Goal: Transaction & Acquisition: Book appointment/travel/reservation

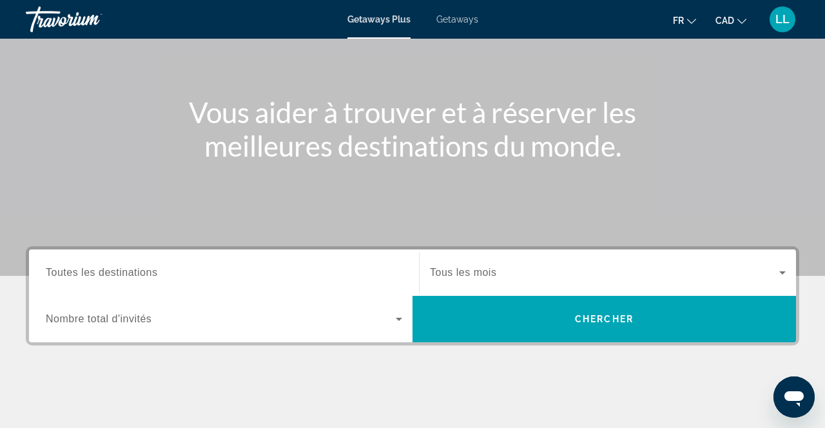
scroll to position [111, 0]
click at [395, 313] on icon "Search widget" at bounding box center [398, 318] width 15 height 15
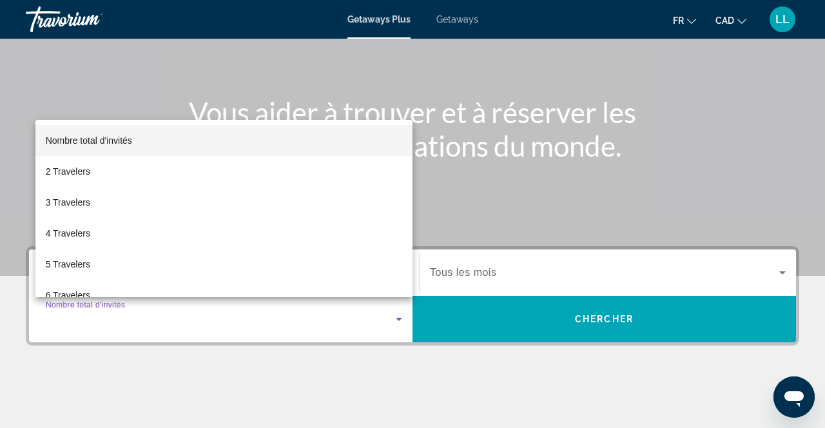
scroll to position [273, 0]
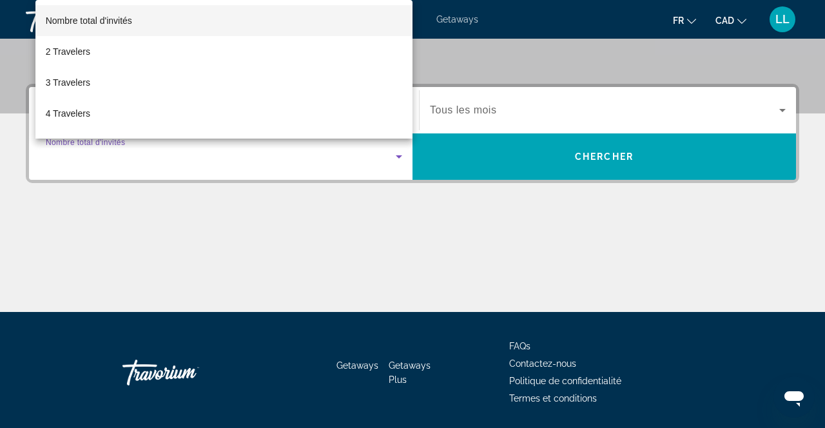
click at [663, 105] on div at bounding box center [412, 214] width 825 height 428
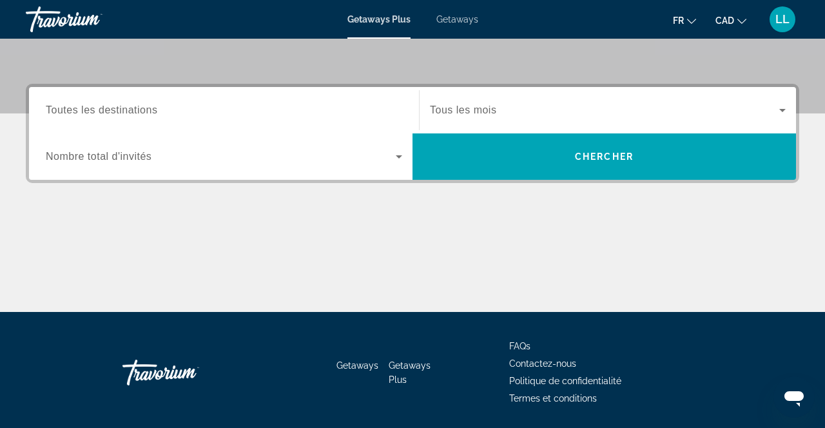
click at [775, 110] on icon "Search widget" at bounding box center [782, 110] width 15 height 15
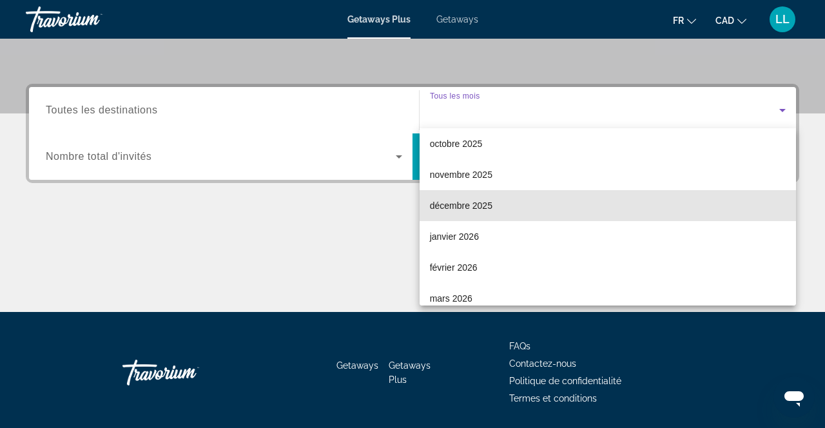
scroll to position [71, 0]
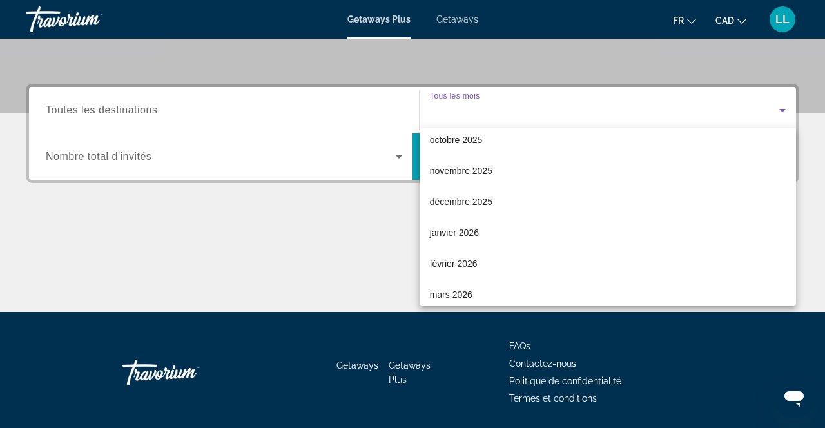
click at [576, 239] on mat-option "janvier 2026" at bounding box center [608, 232] width 377 height 31
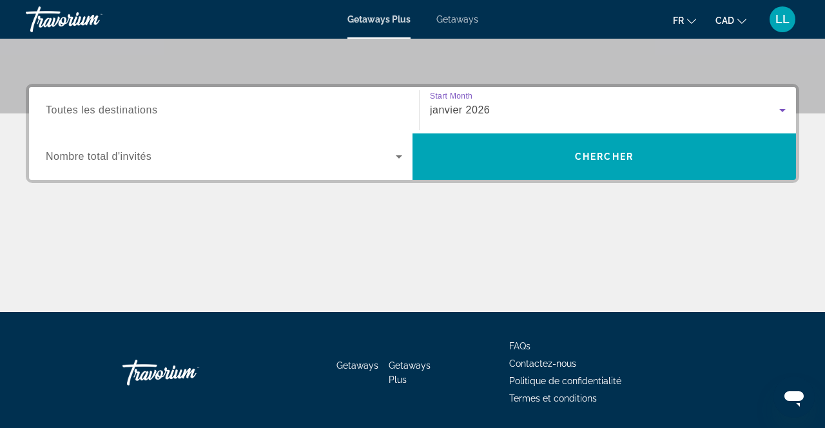
click at [391, 105] on input "Destination Toutes les destinations" at bounding box center [224, 110] width 357 height 15
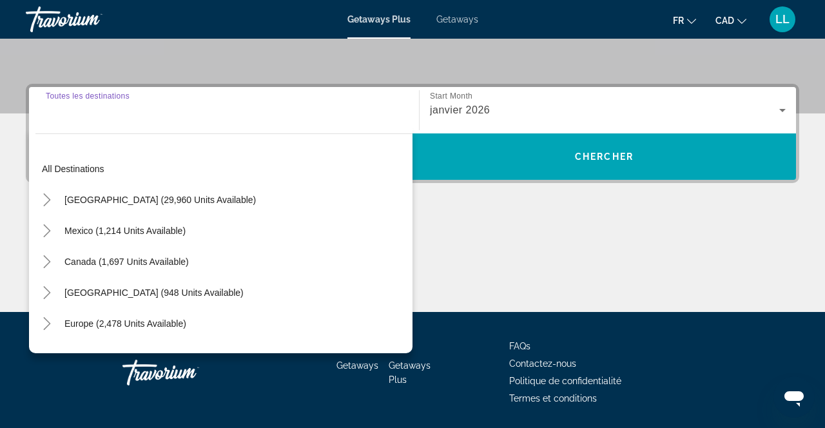
click at [186, 242] on span "Search widget" at bounding box center [125, 230] width 134 height 31
type input "**********"
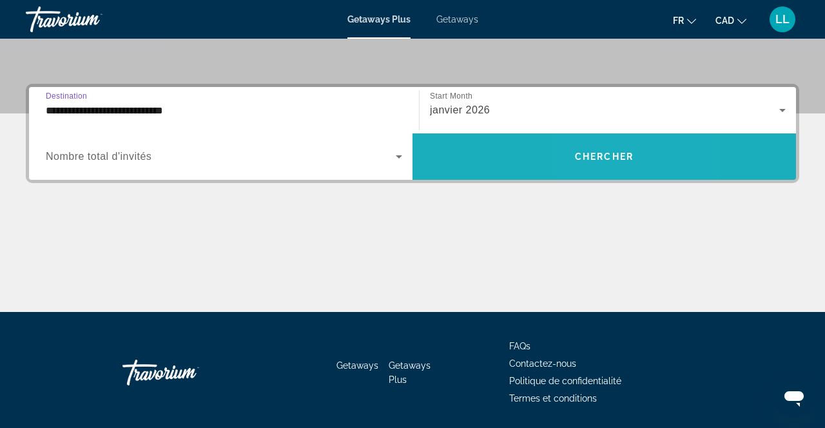
click at [596, 166] on span "Search widget" at bounding box center [605, 156] width 384 height 31
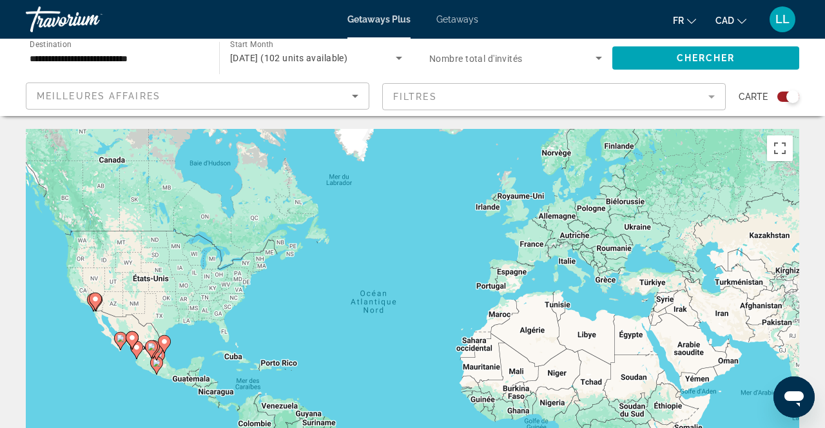
click at [162, 371] on gmp-advanced-marker "Main content" at bounding box center [156, 365] width 13 height 19
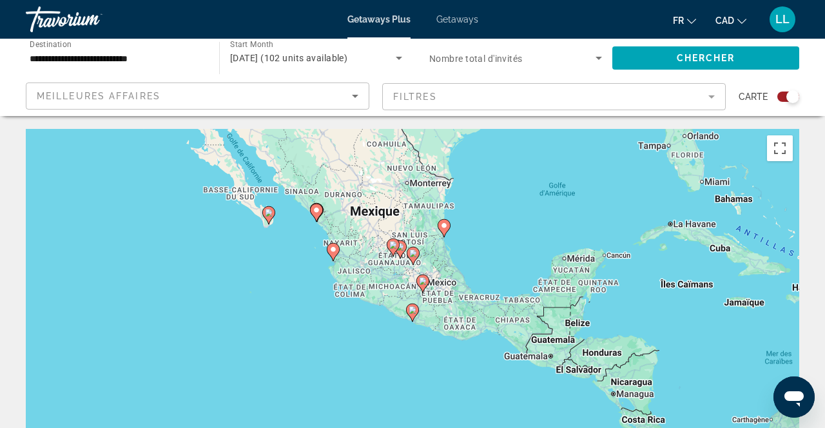
click at [444, 225] on div "Pour naviguer, appuyez sur les touches fléchées. Pour activer le glissement ave…" at bounding box center [413, 322] width 774 height 387
type input "**********"
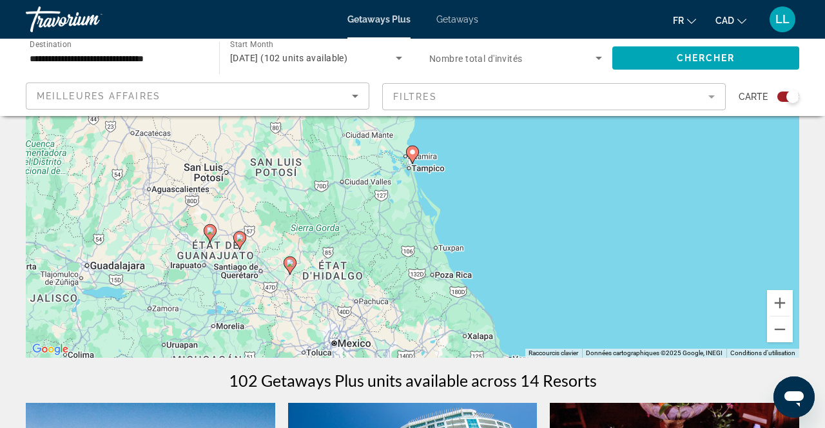
scroll to position [159, 0]
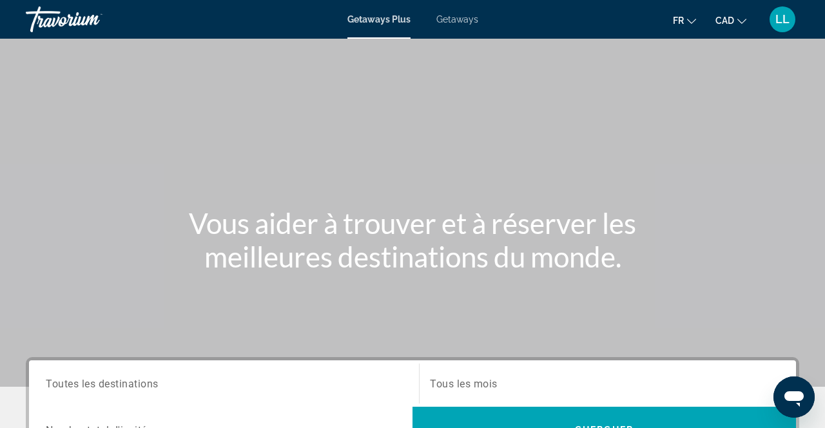
click at [319, 385] on input "Destination Toutes les destinations" at bounding box center [224, 384] width 357 height 15
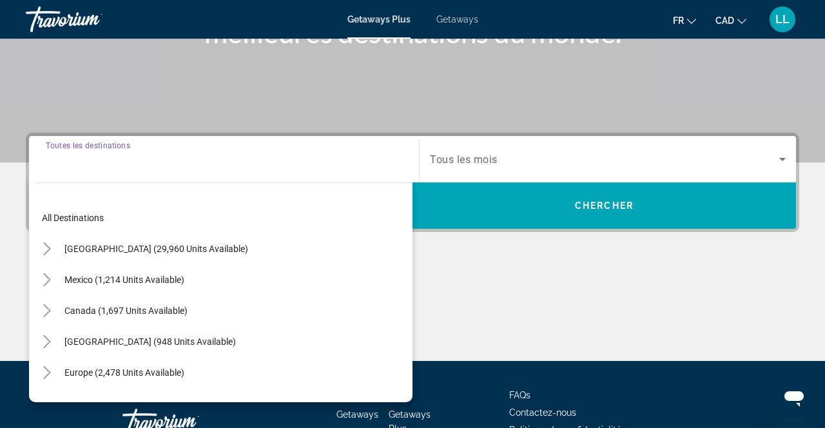
scroll to position [273, 0]
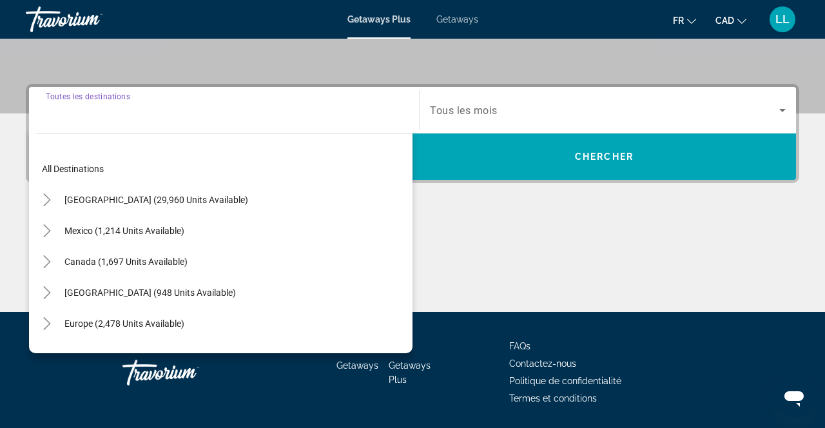
click at [167, 237] on span "Search widget" at bounding box center [124, 230] width 133 height 31
type input "**********"
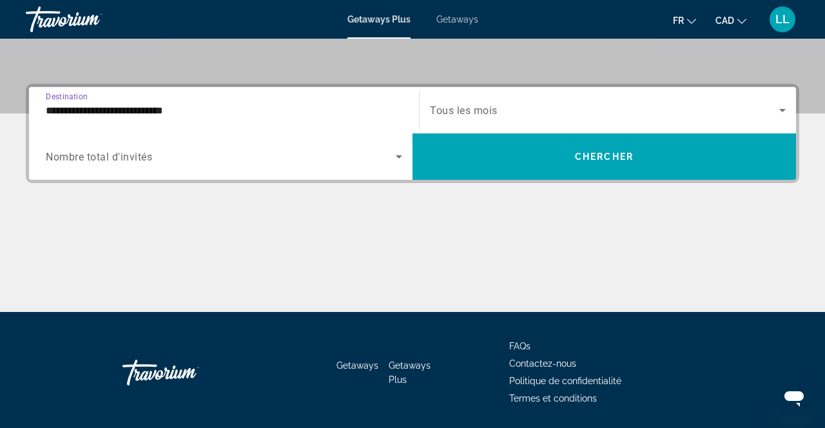
click at [399, 157] on icon "Search widget" at bounding box center [399, 156] width 6 height 3
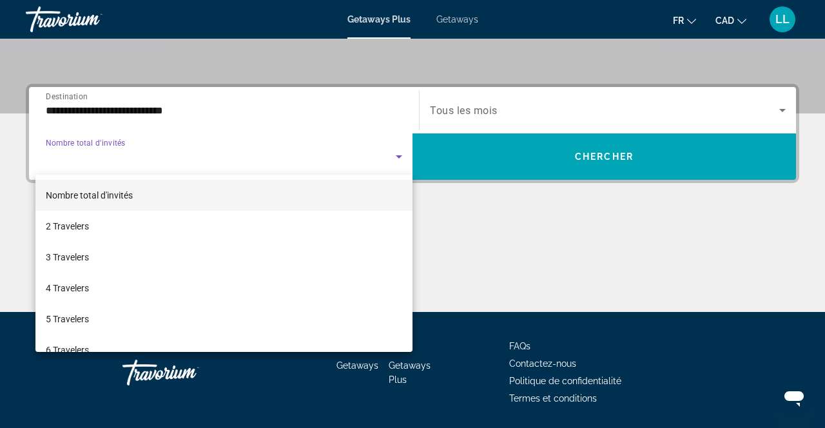
click at [221, 233] on mat-option "2 Travelers" at bounding box center [223, 226] width 377 height 31
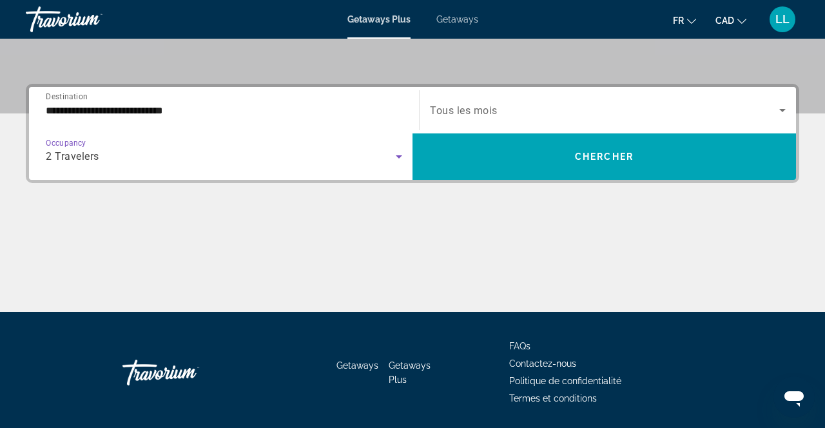
click at [783, 111] on icon "Search widget" at bounding box center [783, 110] width 6 height 3
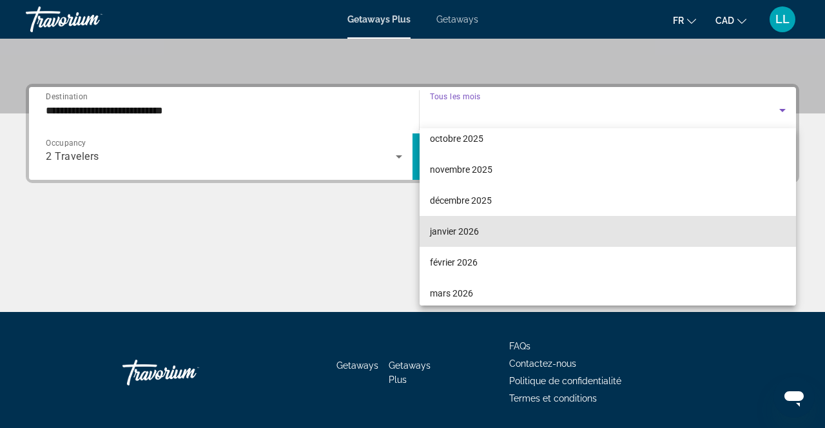
scroll to position [102, 0]
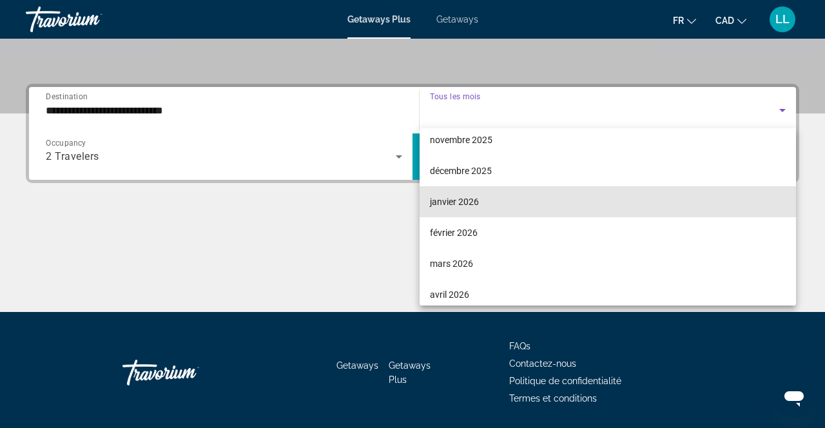
click at [553, 213] on mat-option "janvier 2026" at bounding box center [608, 201] width 377 height 31
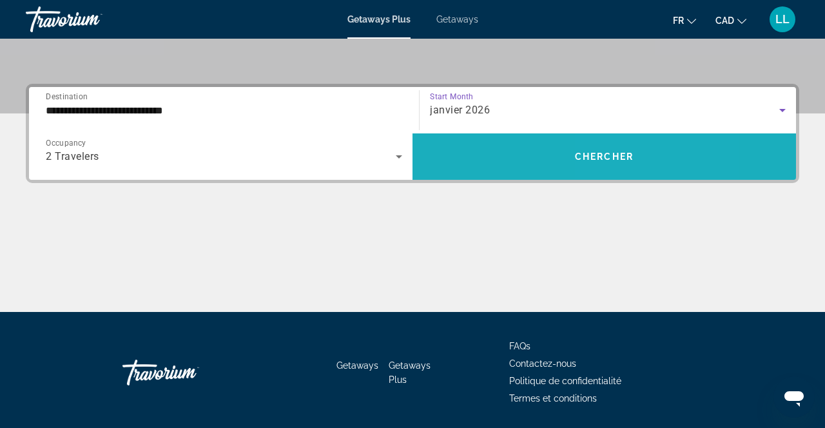
click at [646, 163] on span "Search widget" at bounding box center [605, 156] width 384 height 31
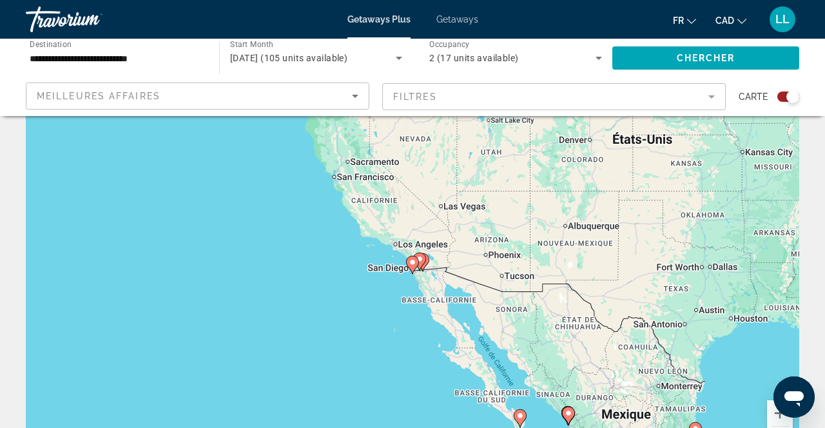
scroll to position [71, 0]
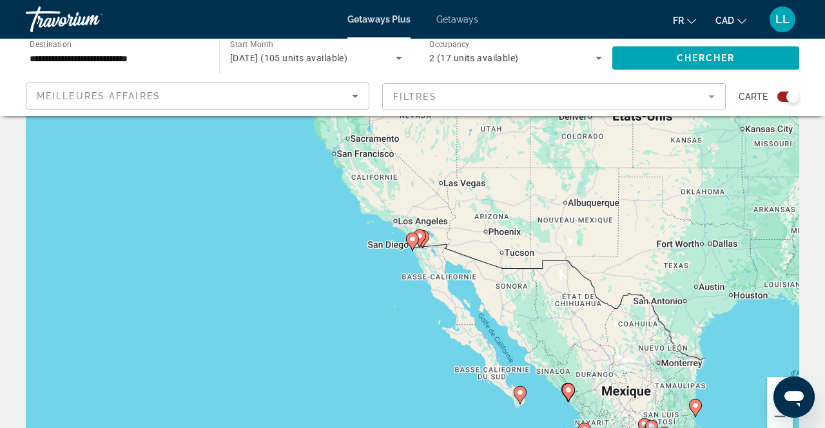
click at [426, 244] on gmp-advanced-marker "Main content" at bounding box center [419, 238] width 13 height 19
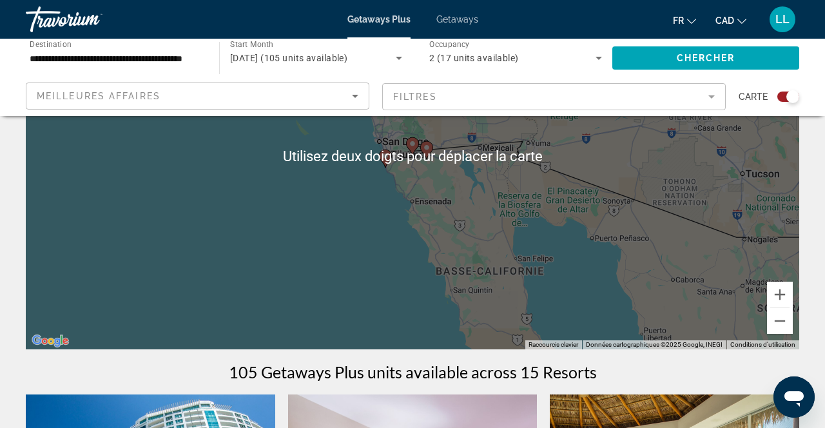
scroll to position [163, 0]
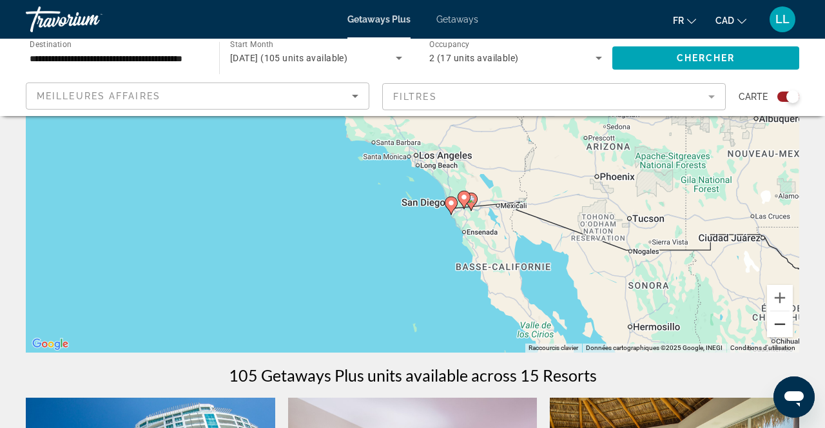
click at [792, 328] on button "Zoom arrière" at bounding box center [780, 324] width 26 height 26
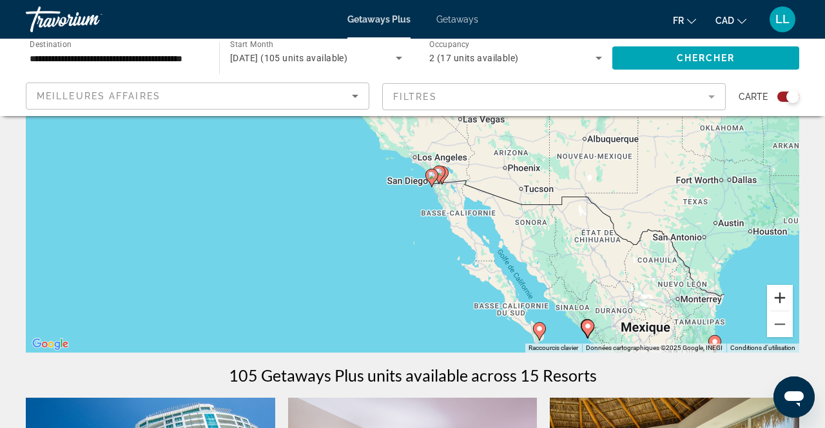
click at [789, 286] on button "Zoom avant" at bounding box center [780, 298] width 26 height 26
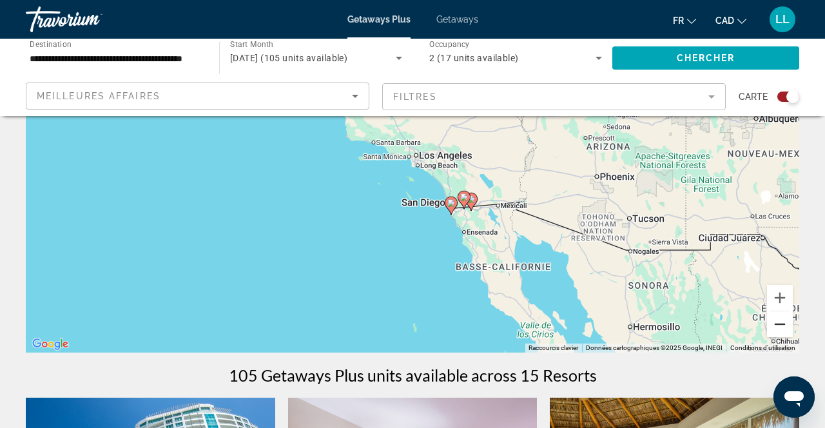
click at [792, 326] on button "Zoom arrière" at bounding box center [780, 324] width 26 height 26
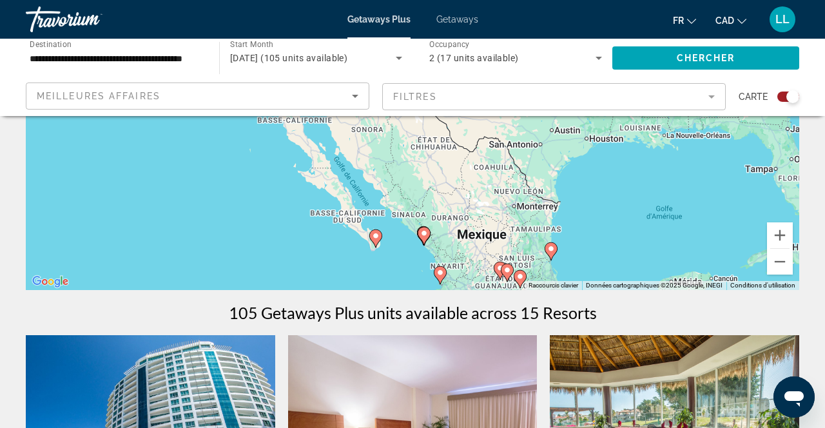
scroll to position [224, 0]
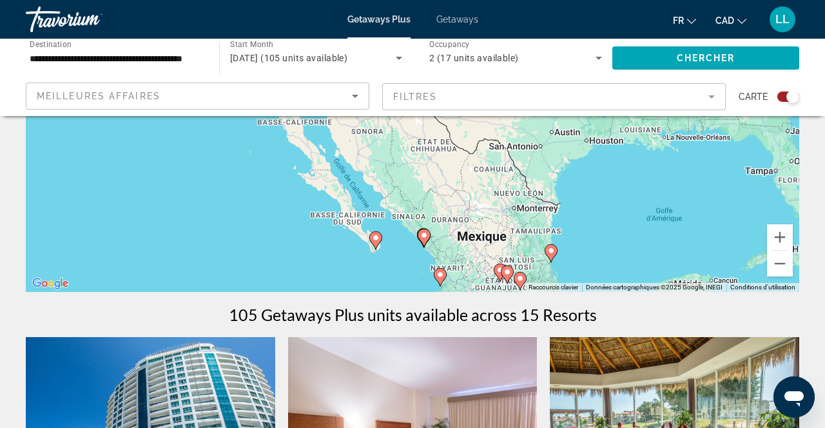
click at [454, 282] on div "Pour activer le glissement avec le clavier, appuyez sur Alt+Entrée. Une fois ce…" at bounding box center [413, 98] width 774 height 387
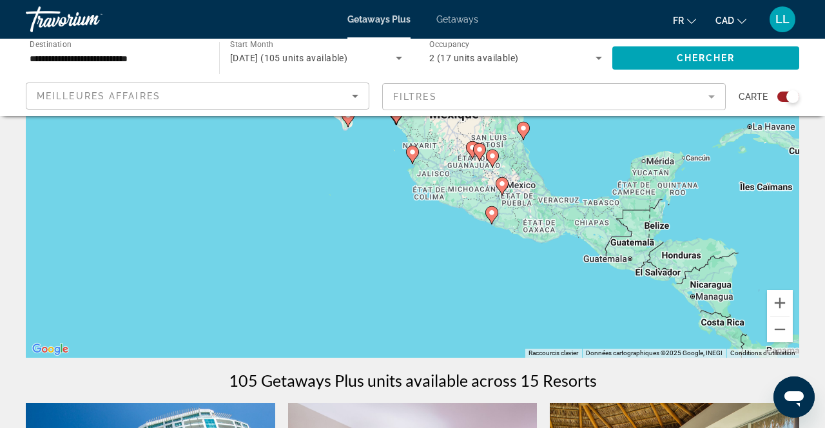
scroll to position [153, 0]
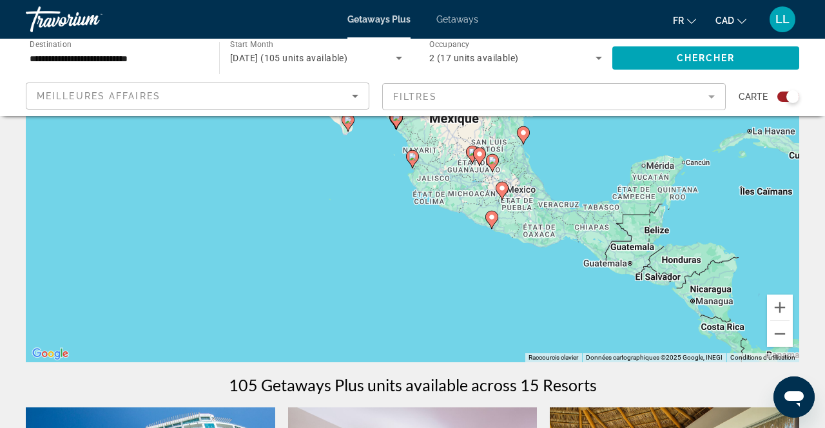
click at [418, 162] on gmp-advanced-marker "Main content" at bounding box center [412, 159] width 13 height 19
type input "**********"
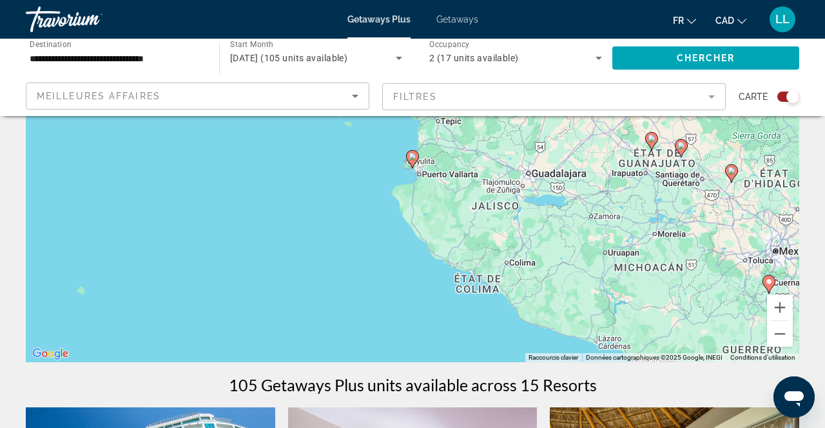
click at [417, 159] on icon "Main content" at bounding box center [413, 159] width 12 height 17
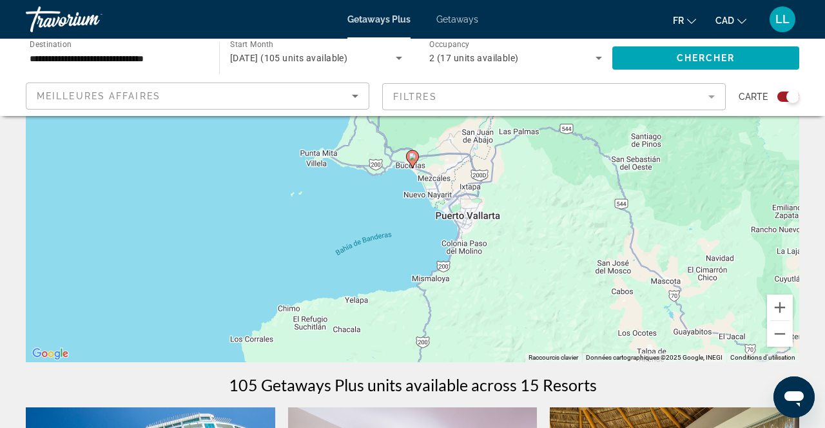
click at [417, 158] on icon "Main content" at bounding box center [413, 159] width 12 height 17
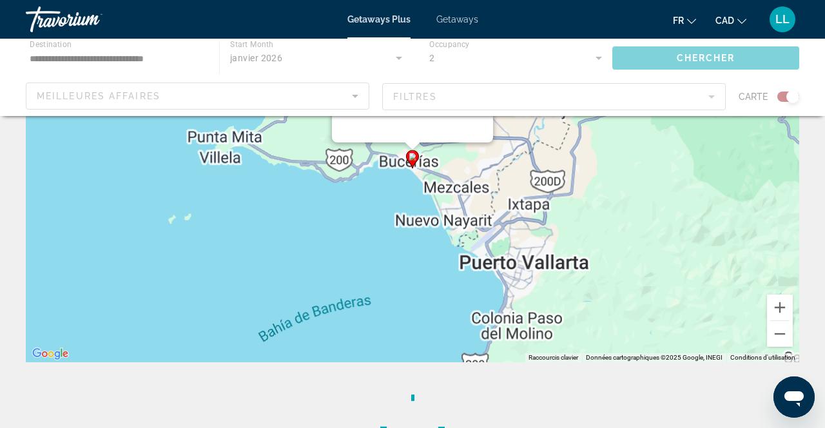
scroll to position [0, 0]
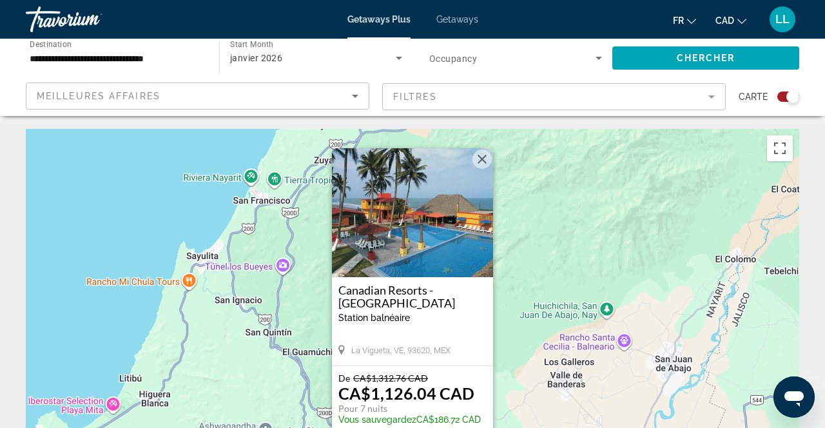
click at [410, 240] on img "Main content" at bounding box center [412, 212] width 161 height 129
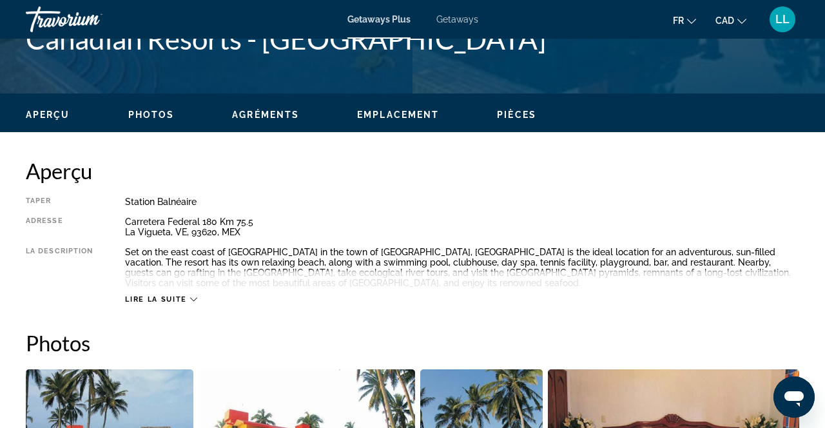
scroll to position [567, 0]
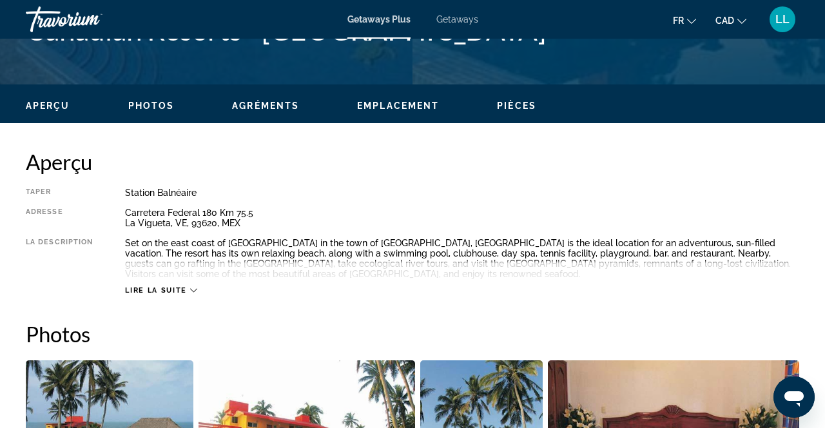
click at [196, 293] on icon "Main content" at bounding box center [193, 290] width 7 height 7
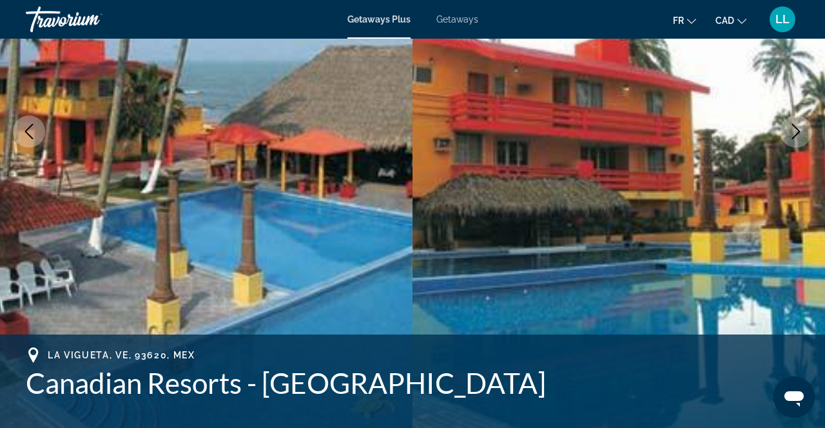
scroll to position [0, 0]
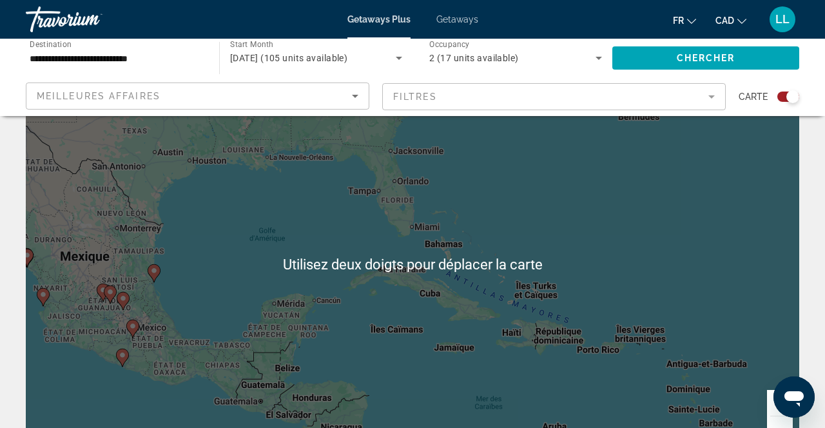
scroll to position [58, 0]
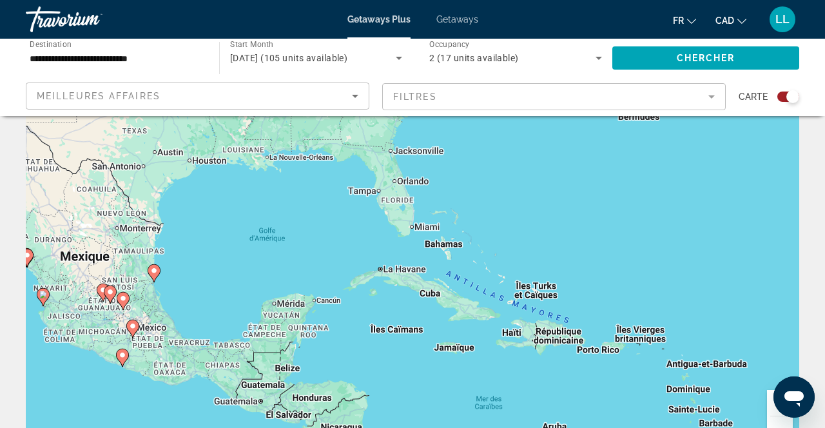
click at [48, 297] on div "Pour activer le glissement avec le clavier, appuyez sur Alt+Entrée. Une fois ce…" at bounding box center [413, 264] width 774 height 387
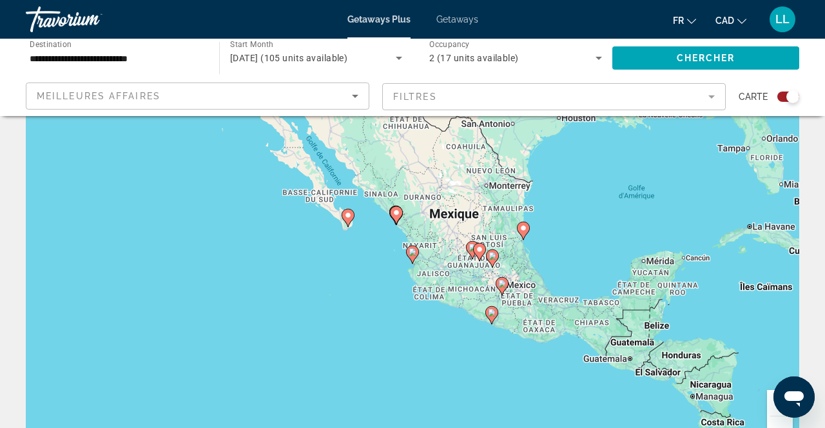
click at [413, 245] on gmp-advanced-marker "Main content" at bounding box center [412, 254] width 13 height 19
type input "**********"
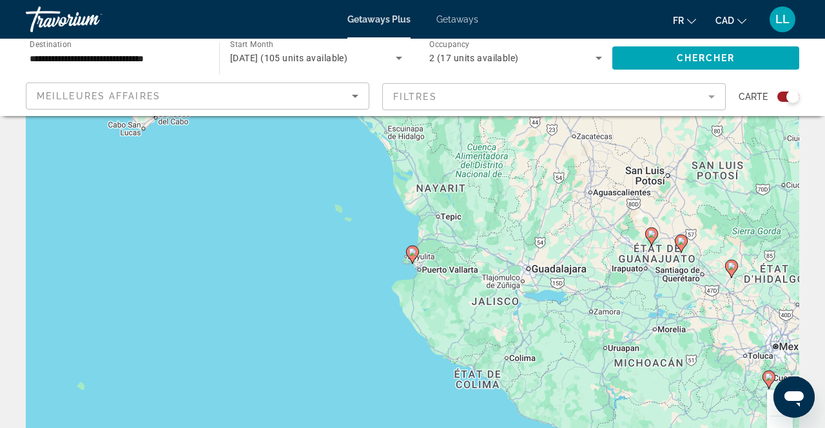
click at [417, 257] on gmp-advanced-marker "Main content" at bounding box center [412, 254] width 13 height 19
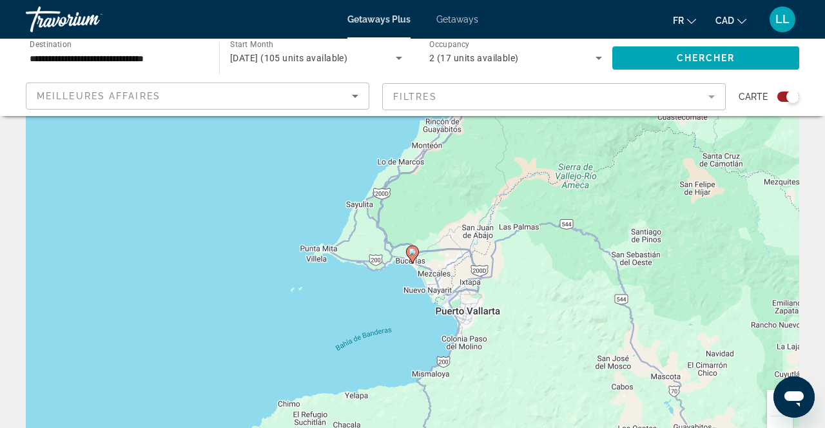
click at [417, 257] on icon "Main content" at bounding box center [412, 255] width 13 height 18
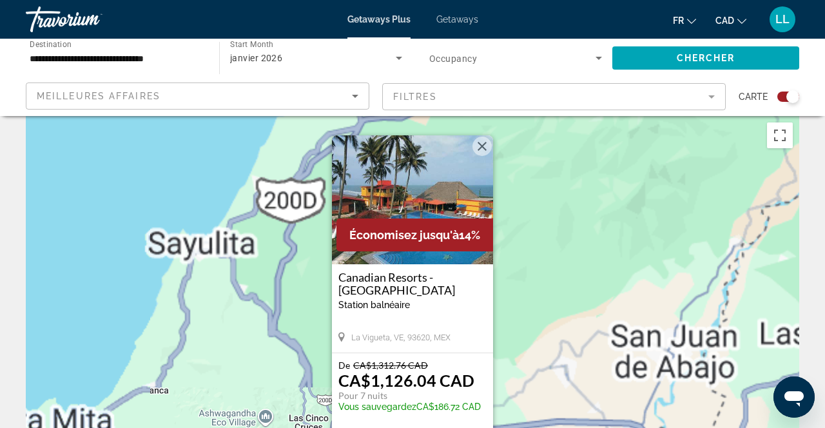
scroll to position [0, 0]
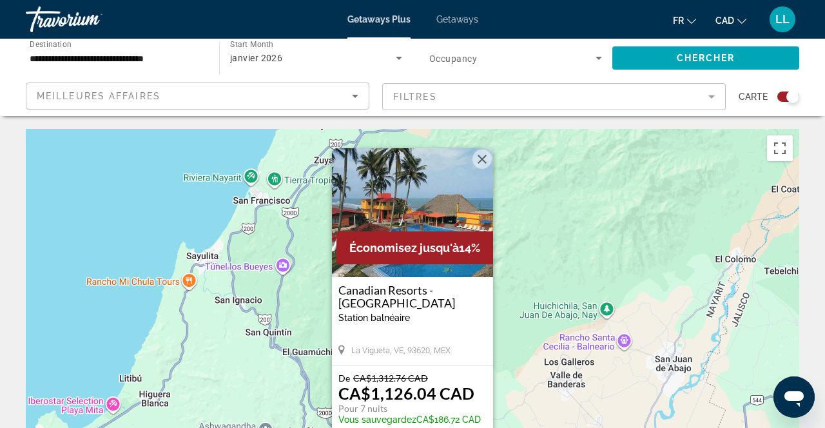
click at [718, 67] on span "Search widget" at bounding box center [706, 58] width 187 height 31
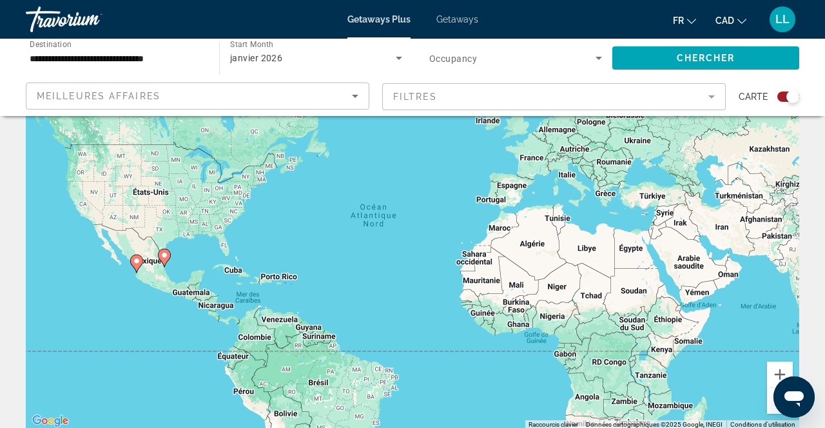
scroll to position [81, 0]
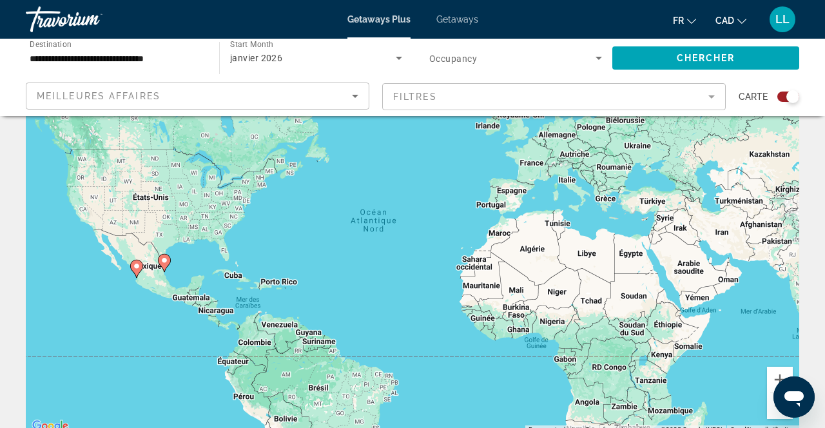
click at [792, 30] on button "LL" at bounding box center [783, 19] width 34 height 27
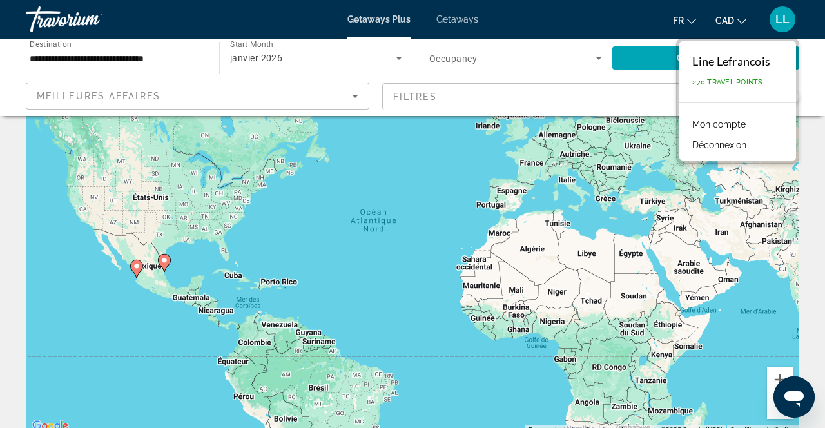
click at [751, 130] on link "Mon compte" at bounding box center [719, 124] width 66 height 17
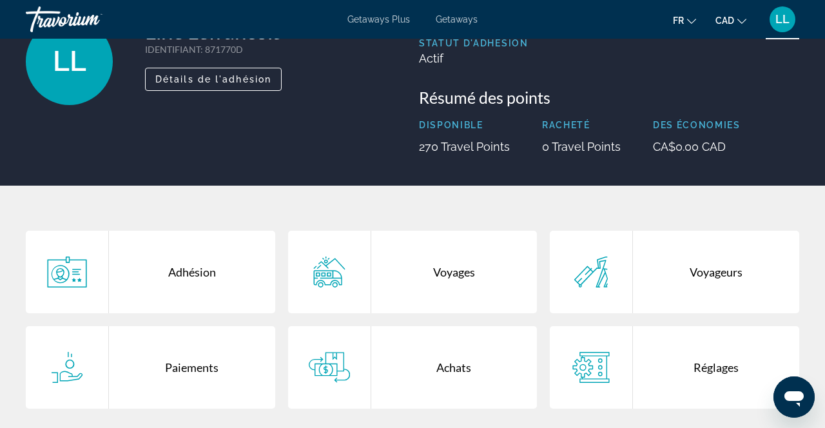
scroll to position [103, 0]
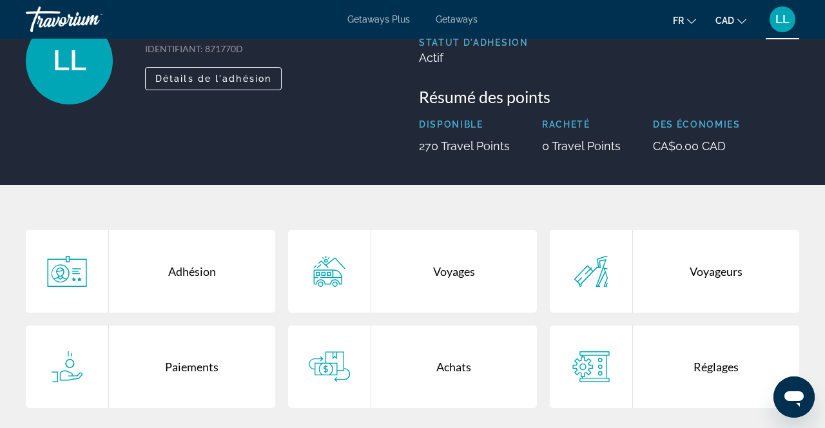
click at [463, 371] on div "Achats" at bounding box center [454, 367] width 166 height 83
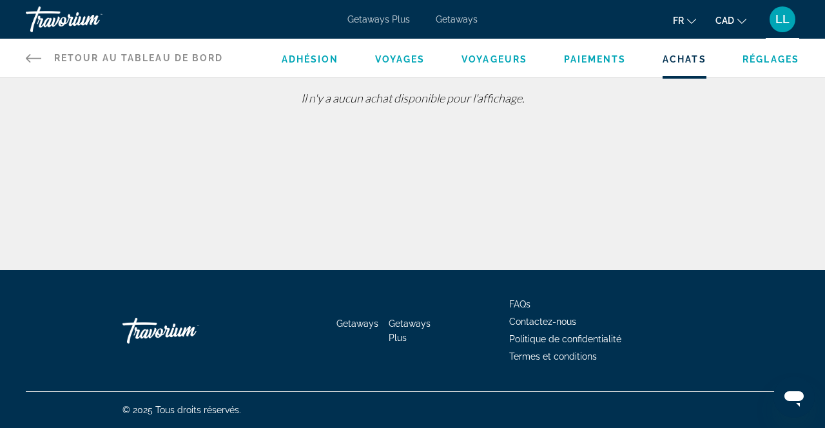
click at [772, 63] on span "Réglages" at bounding box center [771, 59] width 57 height 10
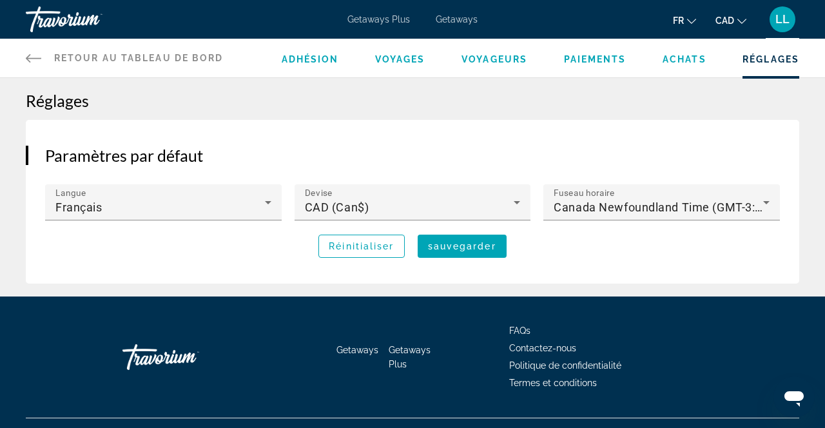
click at [788, 27] on div "LL" at bounding box center [783, 19] width 26 height 26
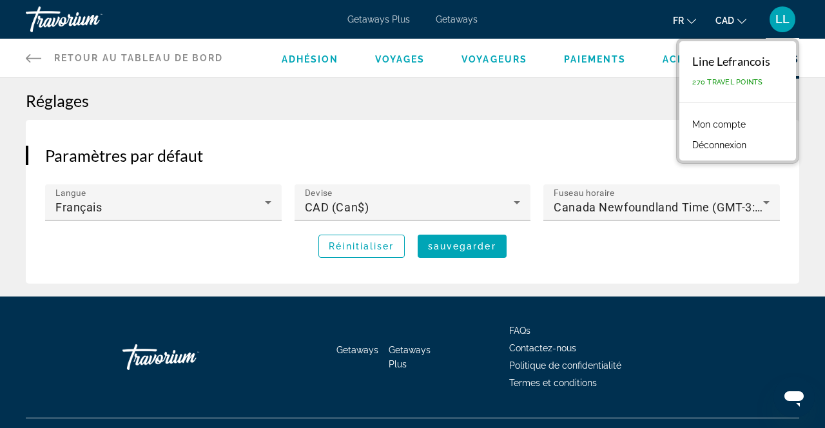
click at [749, 124] on link "Mon compte" at bounding box center [719, 124] width 66 height 17
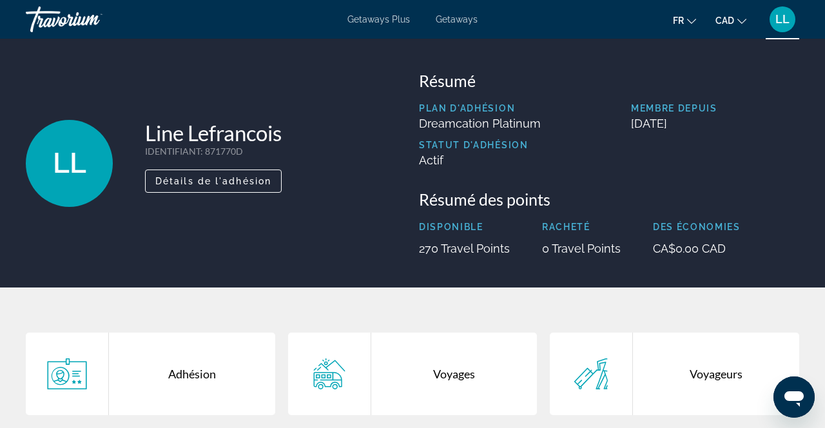
click at [253, 178] on span "Détails de l'adhésion" at bounding box center [213, 181] width 116 height 10
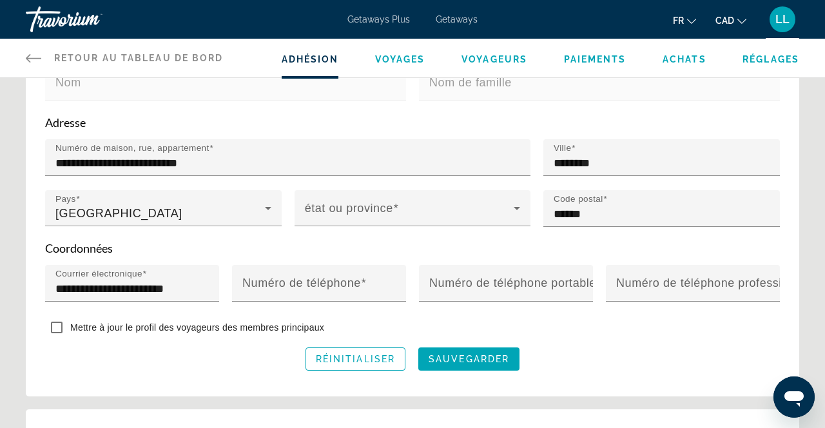
scroll to position [429, 0]
click at [515, 208] on icon "Main content" at bounding box center [516, 208] width 15 height 15
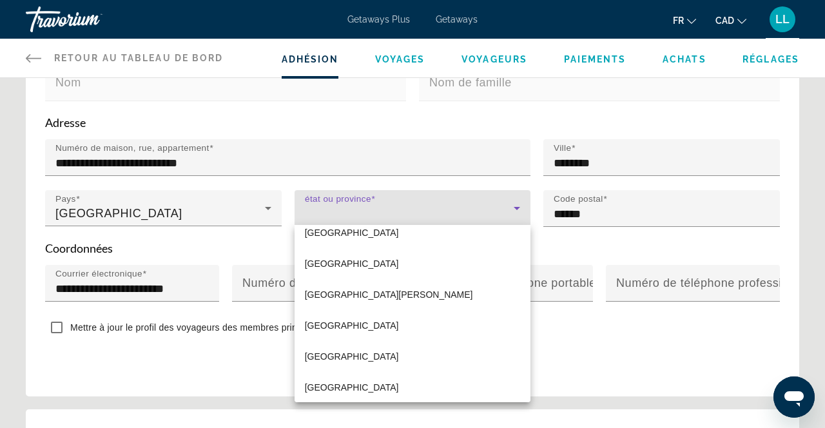
scroll to position [297, 0]
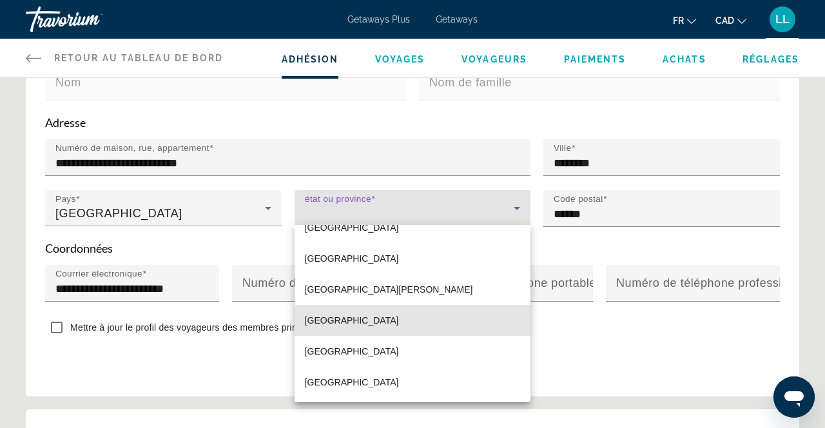
click at [359, 326] on mat-option "Quebec" at bounding box center [413, 320] width 237 height 31
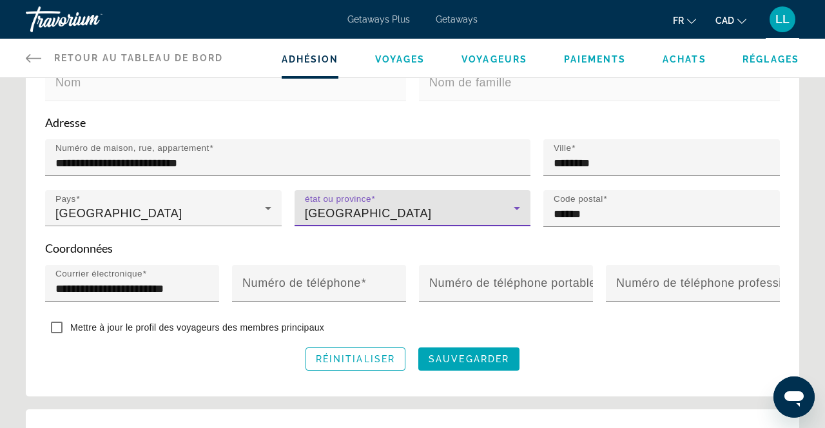
click at [357, 283] on mat-label "Numéro de téléphone" at bounding box center [301, 283] width 119 height 13
click at [357, 283] on input "Numéro de téléphone" at bounding box center [322, 288] width 161 height 15
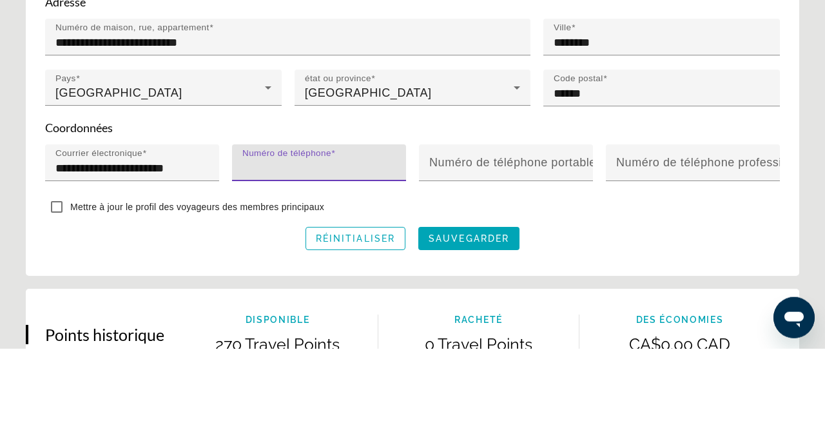
scroll to position [471, 0]
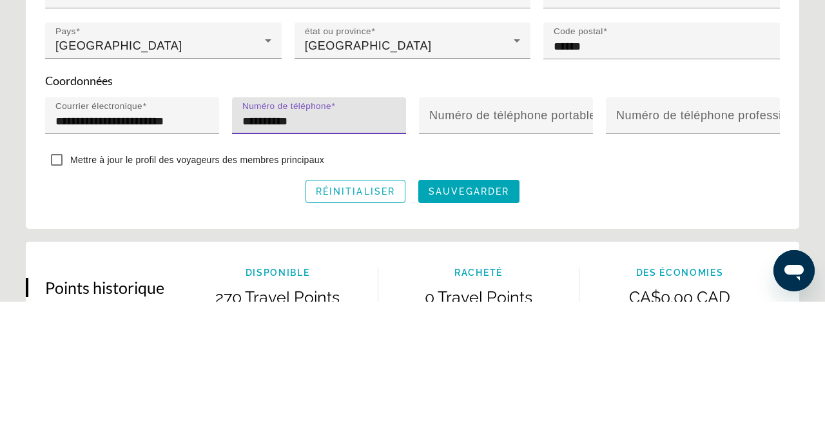
type input "**********"
click at [491, 319] on span "sauvegarder" at bounding box center [469, 318] width 81 height 10
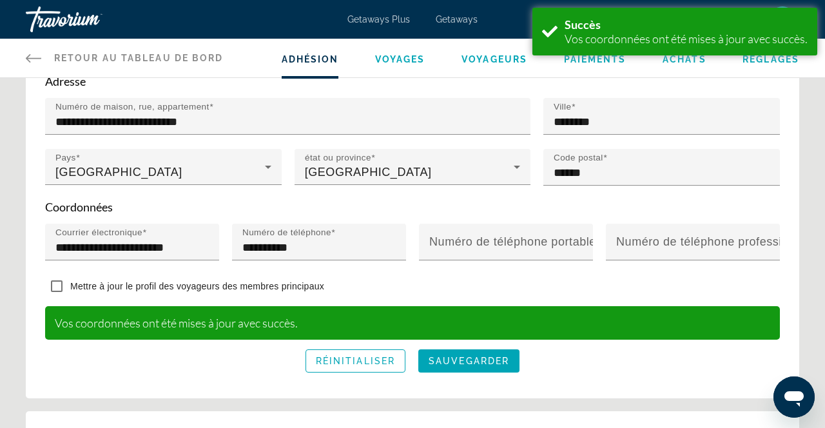
click at [43, 65] on link "Retour au tableau de bord Tableau de bord" at bounding box center [125, 58] width 198 height 39
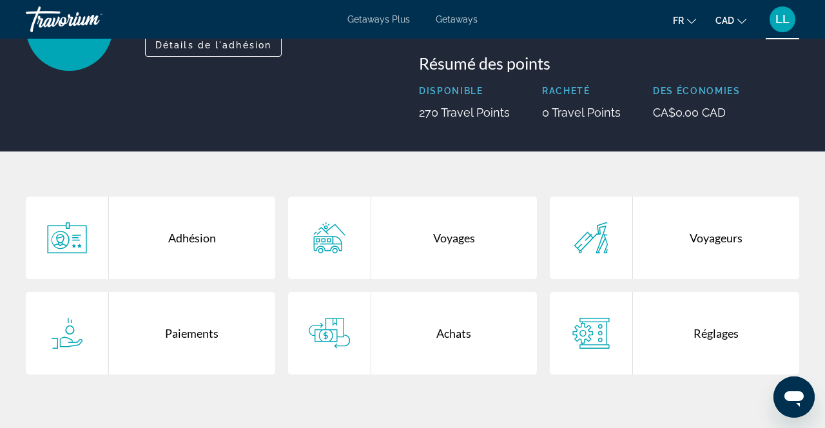
scroll to position [131, 0]
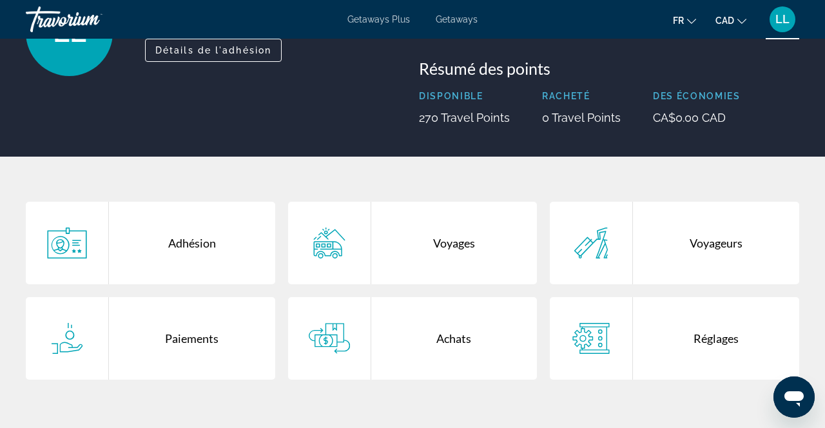
click at [725, 348] on div "Réglages" at bounding box center [716, 338] width 166 height 83
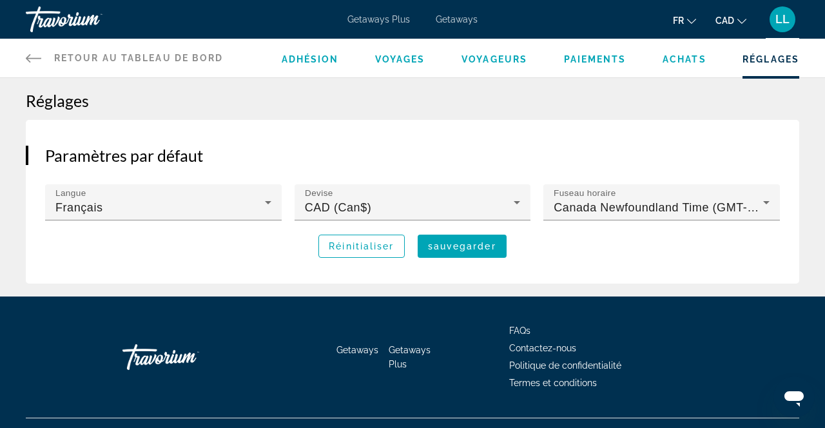
click at [602, 59] on span "Paiements" at bounding box center [595, 59] width 63 height 10
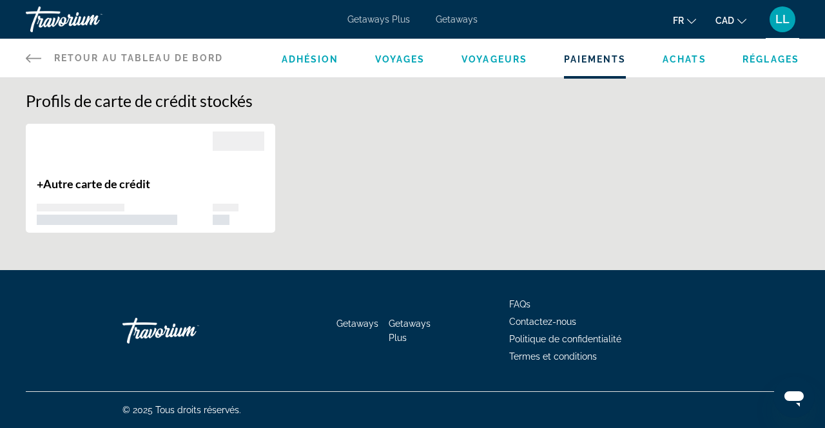
click at [509, 63] on span "Voyageurs" at bounding box center [495, 59] width 66 height 10
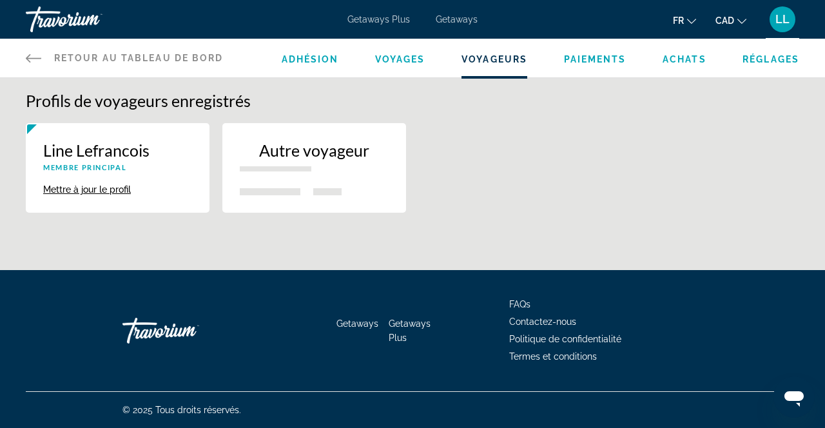
click at [373, 170] on div "Autre voyageur" at bounding box center [314, 161] width 149 height 41
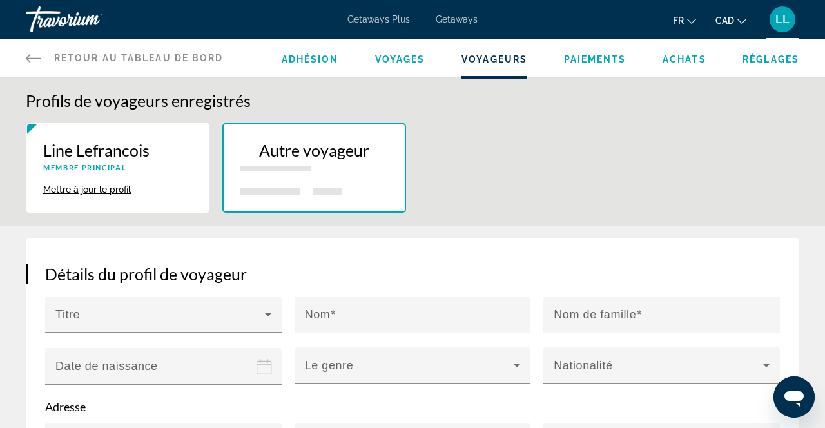
click at [393, 23] on span "Getaways Plus" at bounding box center [379, 19] width 63 height 10
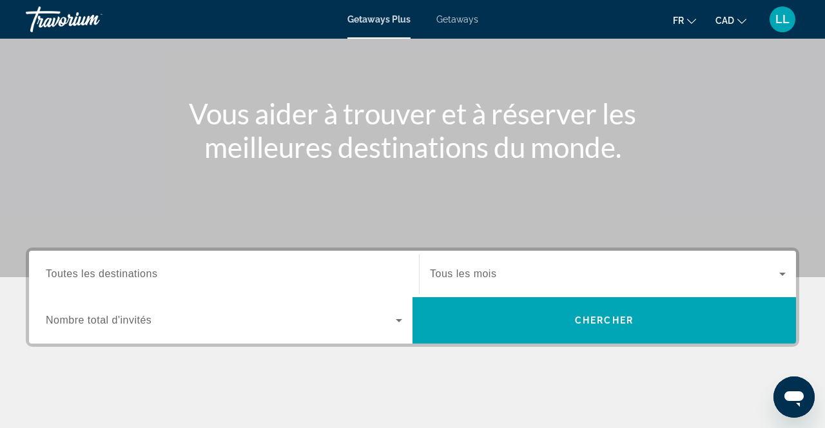
scroll to position [99, 0]
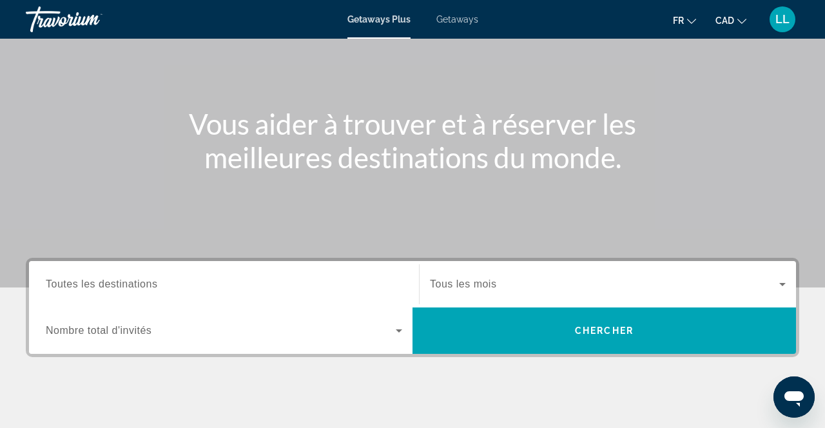
click at [402, 335] on icon "Search widget" at bounding box center [398, 330] width 15 height 15
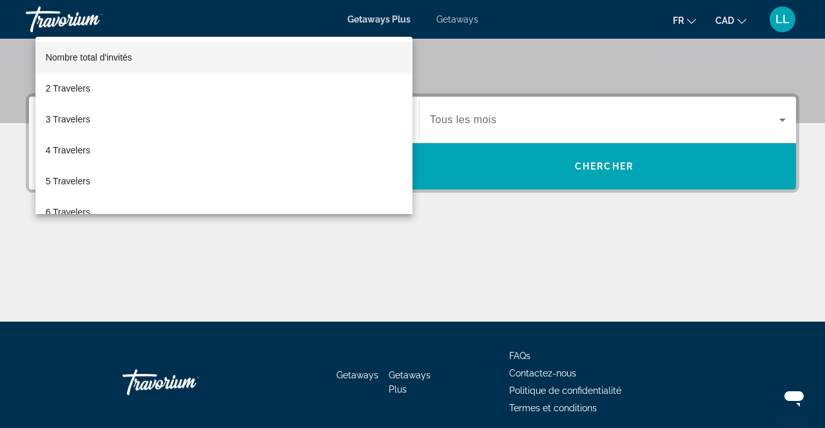
scroll to position [273, 0]
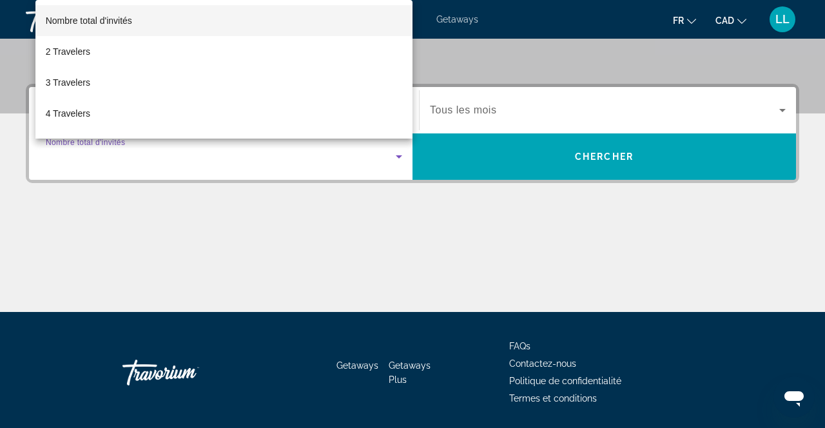
click at [333, 67] on mat-option "2 Travelers" at bounding box center [223, 51] width 377 height 31
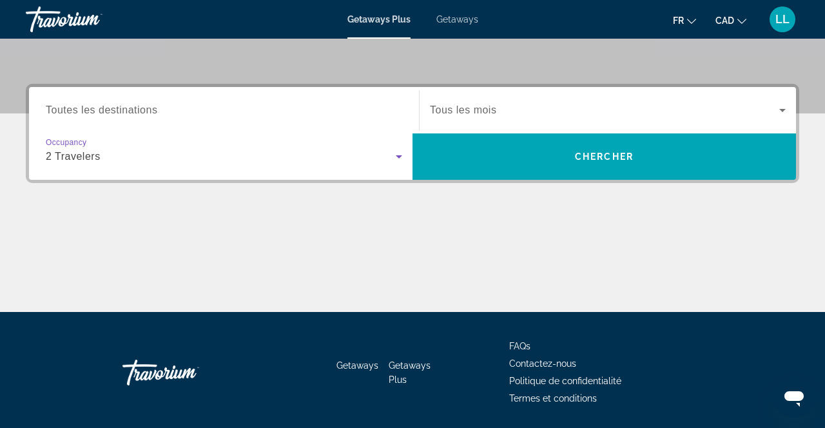
click at [382, 107] on input "Destination Toutes les destinations" at bounding box center [224, 110] width 357 height 15
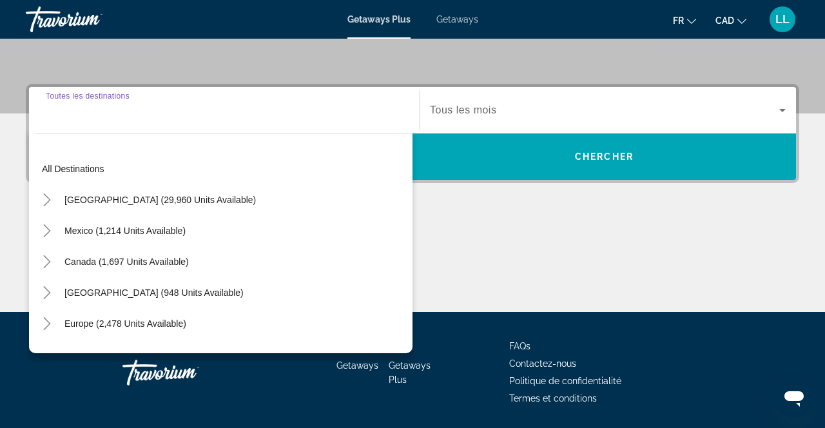
click at [174, 267] on span "Search widget" at bounding box center [126, 261] width 137 height 31
type input "**********"
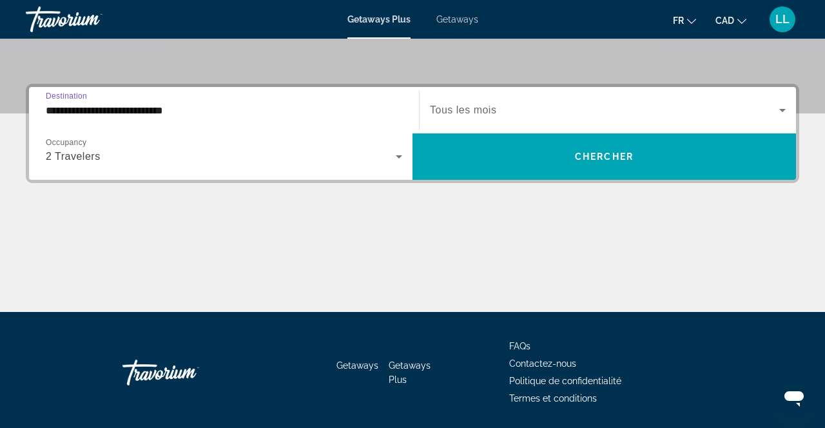
click at [783, 110] on icon "Search widget" at bounding box center [783, 110] width 6 height 3
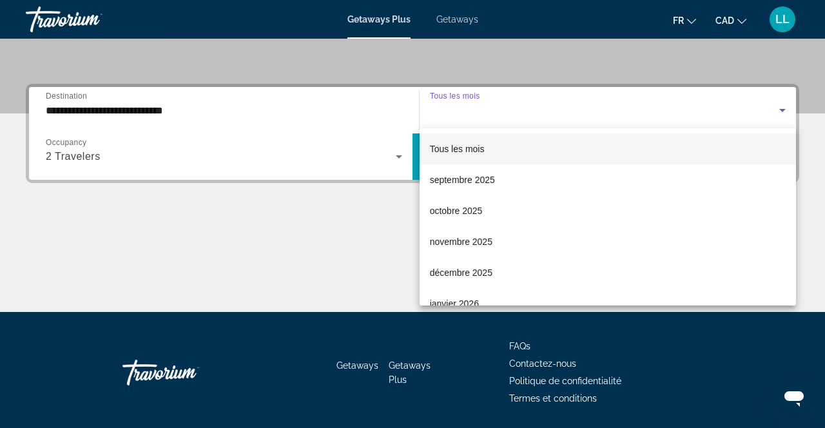
click at [498, 181] on mat-option "septembre 2025" at bounding box center [608, 179] width 377 height 31
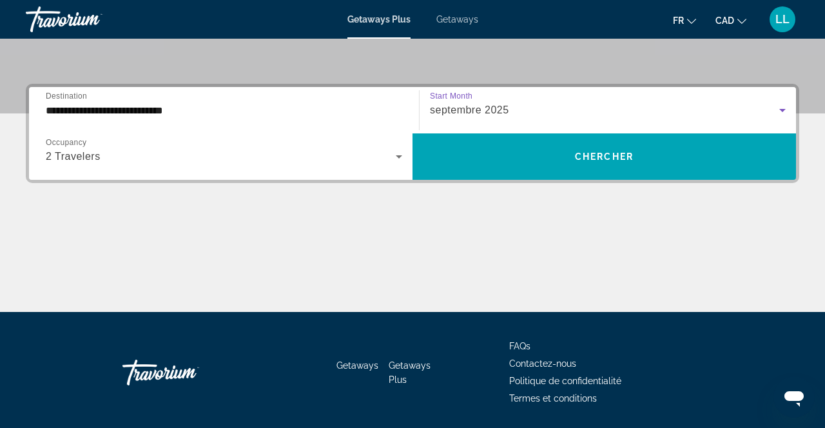
click at [619, 157] on span "Chercher" at bounding box center [604, 157] width 59 height 10
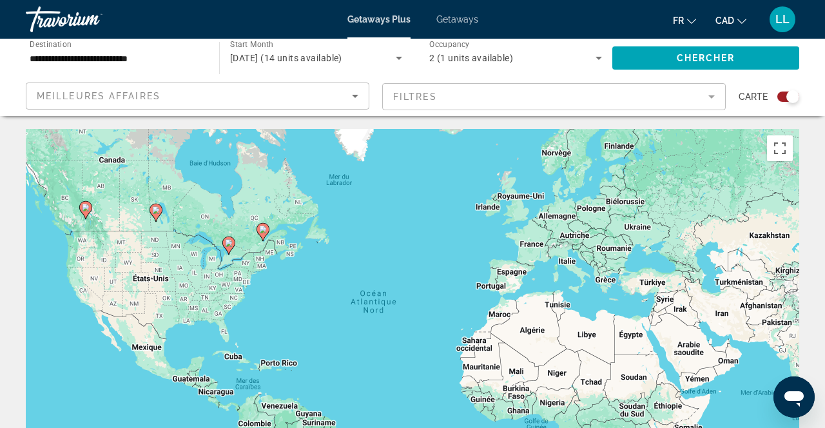
click at [268, 237] on gmp-advanced-marker "Main content" at bounding box center [263, 231] width 13 height 19
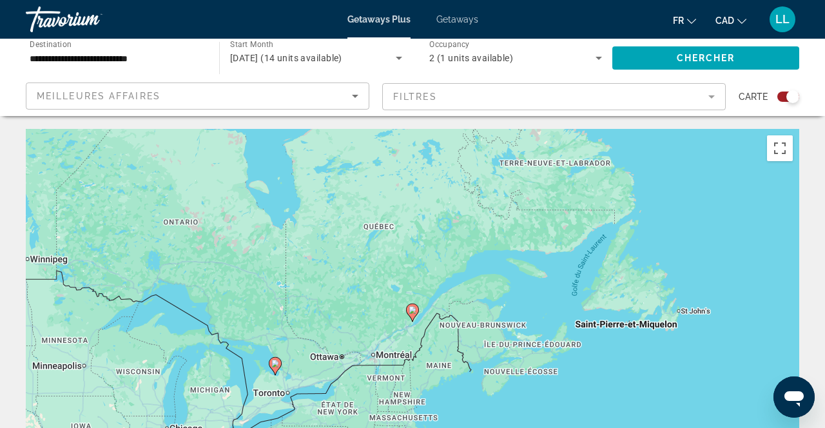
click at [426, 315] on div "Pour naviguer, appuyez sur les touches fléchées. Pour activer le glissement ave…" at bounding box center [413, 322] width 774 height 387
click at [427, 315] on div "Pour activer le glissement avec le clavier, appuyez sur Alt+Entrée. Une fois ce…" at bounding box center [413, 322] width 774 height 387
click at [415, 317] on gmp-advanced-marker "Main content" at bounding box center [412, 312] width 13 height 19
type input "**********"
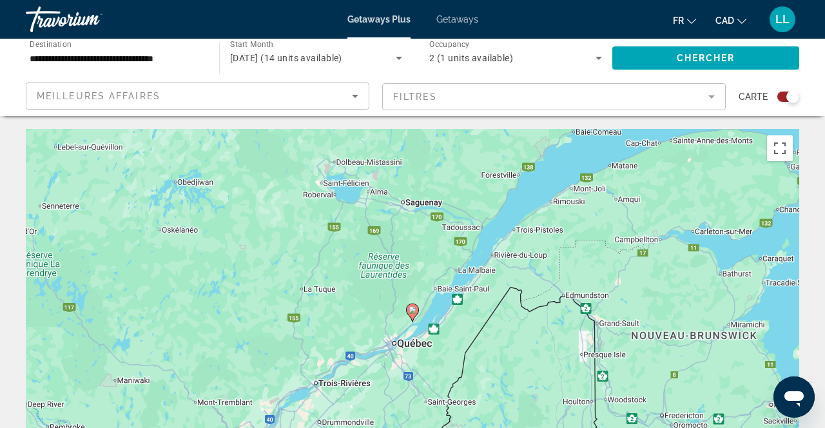
click at [415, 311] on image "Main content" at bounding box center [413, 310] width 8 height 8
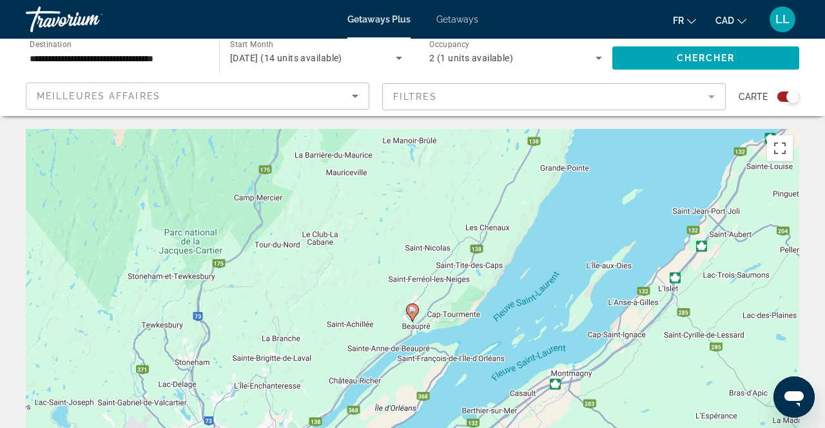
click at [418, 312] on icon "Main content" at bounding box center [412, 313] width 13 height 18
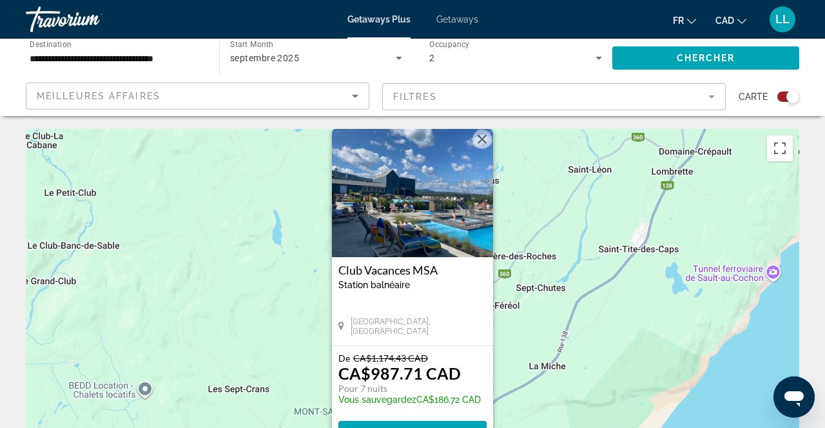
click at [485, 145] on button "Fermer" at bounding box center [482, 139] width 19 height 19
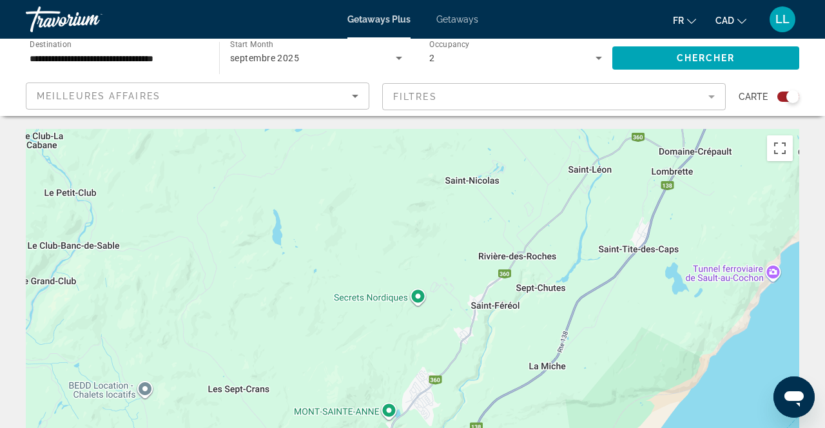
click at [476, 23] on span "Getaways" at bounding box center [458, 19] width 42 height 10
